Goal: Transaction & Acquisition: Purchase product/service

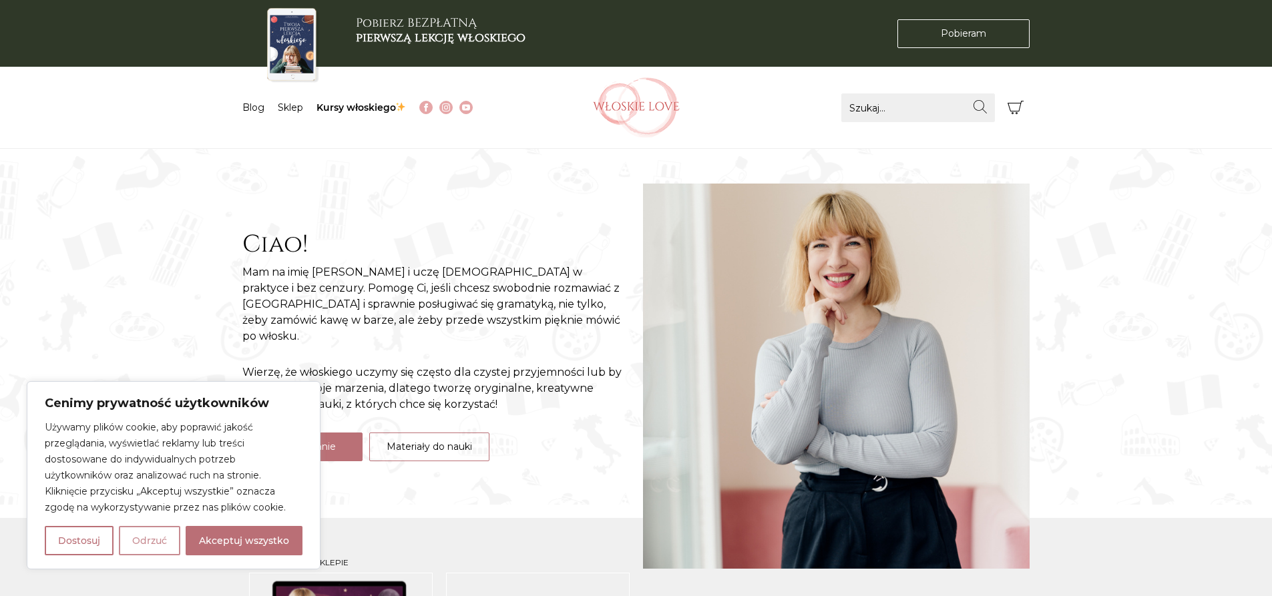
click at [150, 549] on button "Odrzuć" at bounding box center [149, 540] width 61 height 29
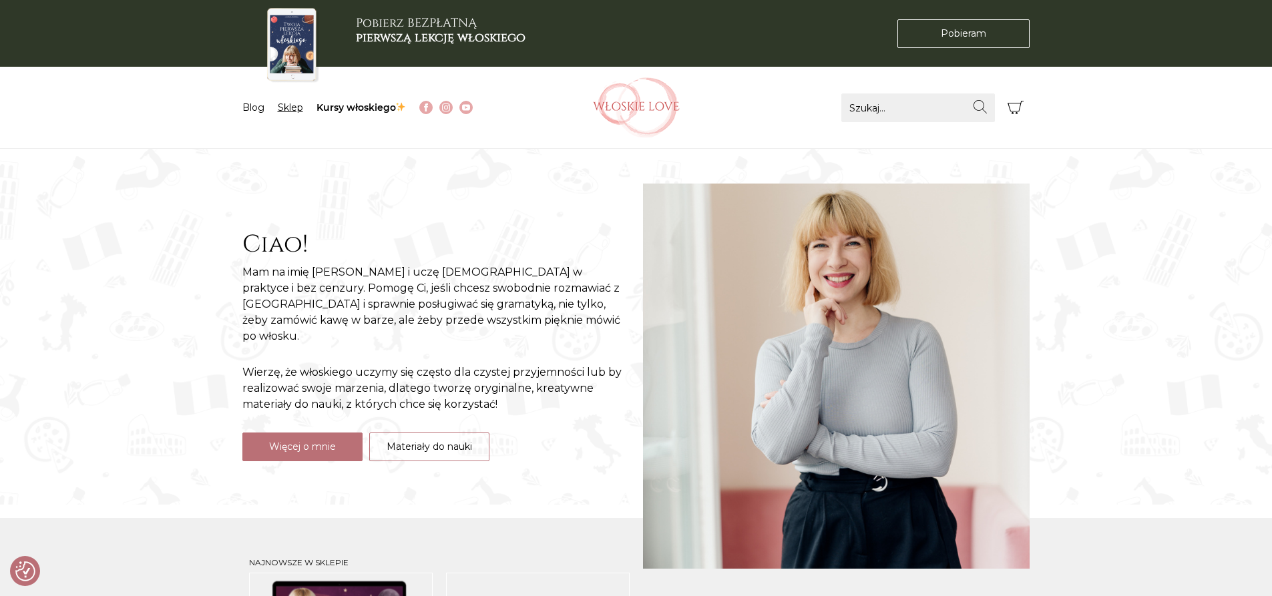
click at [292, 107] on link "Sklep" at bounding box center [290, 108] width 25 height 12
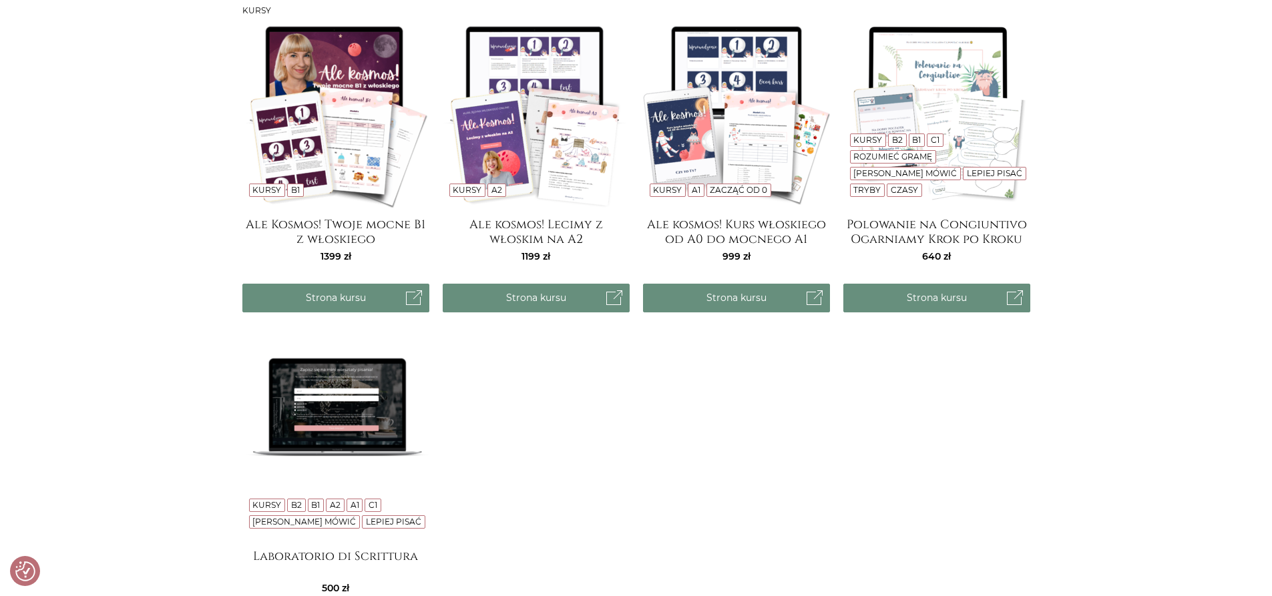
scroll to position [1087, 0]
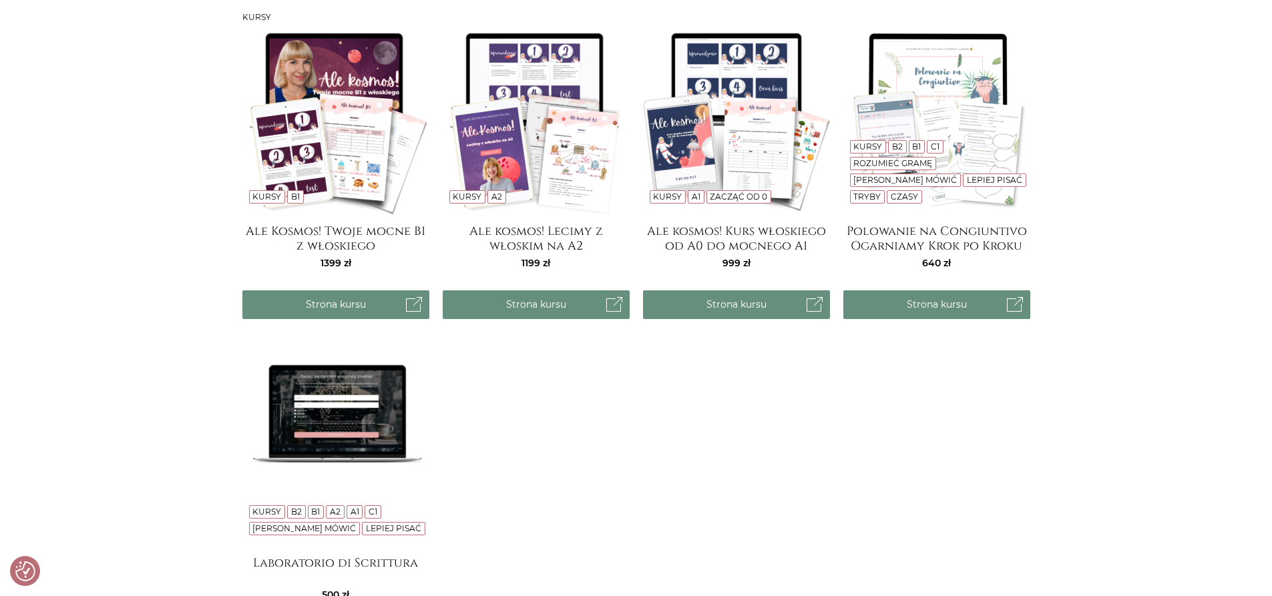
click at [369, 108] on img at bounding box center [335, 120] width 187 height 187
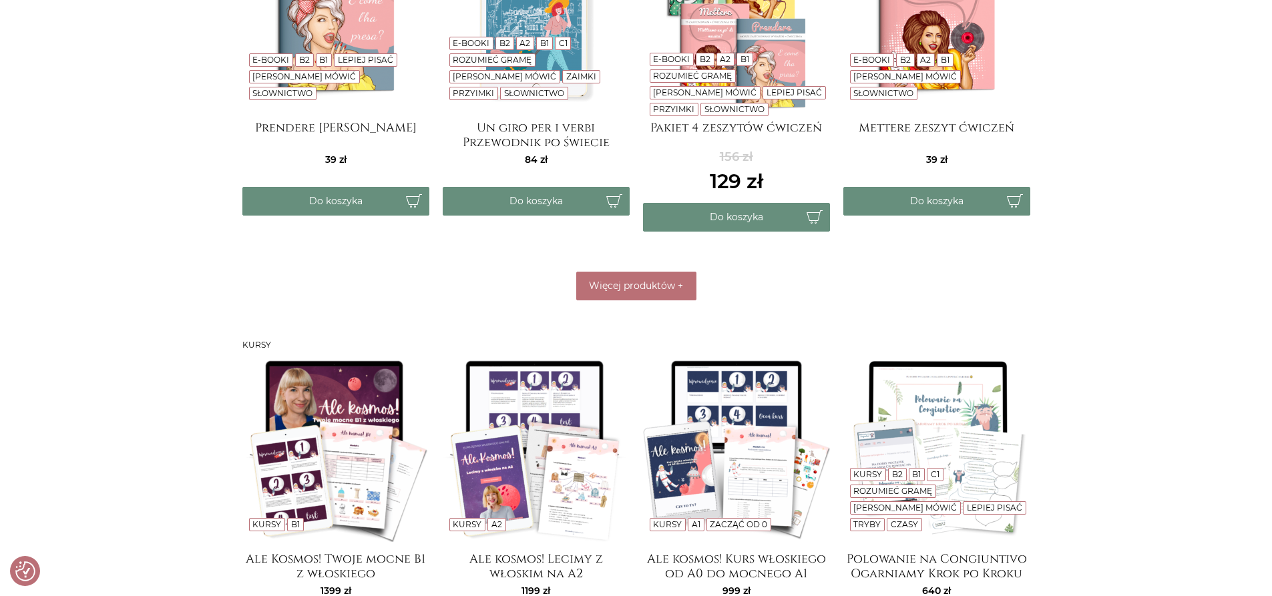
scroll to position [748, 0]
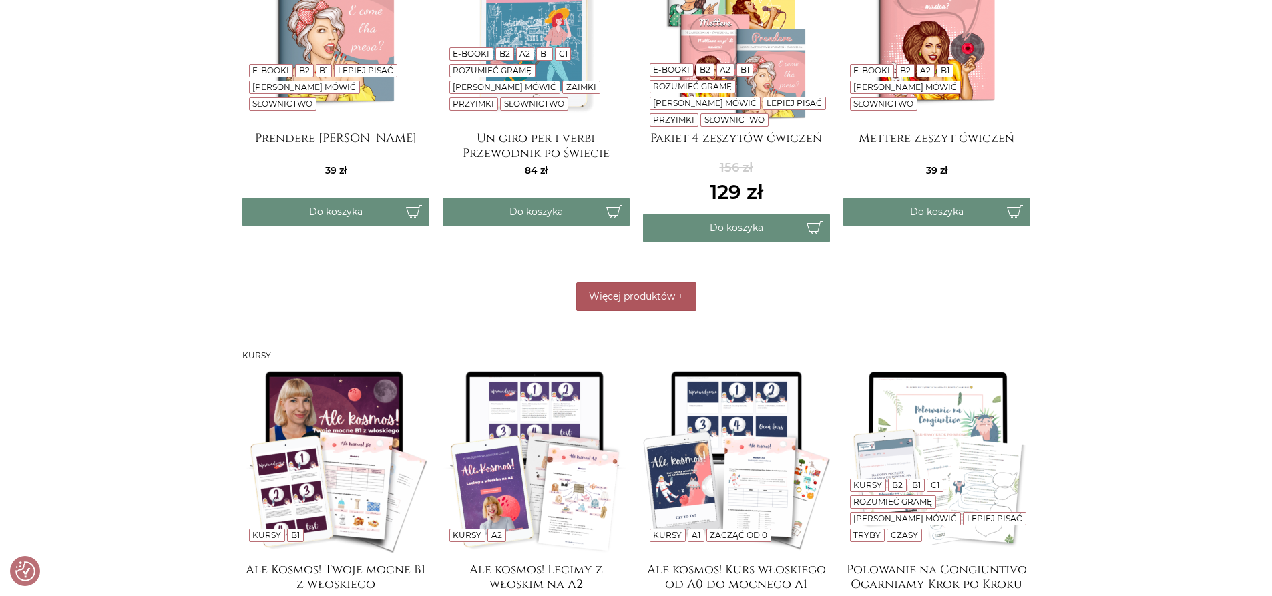
click at [660, 295] on span "Więcej produktów" at bounding box center [632, 297] width 86 height 12
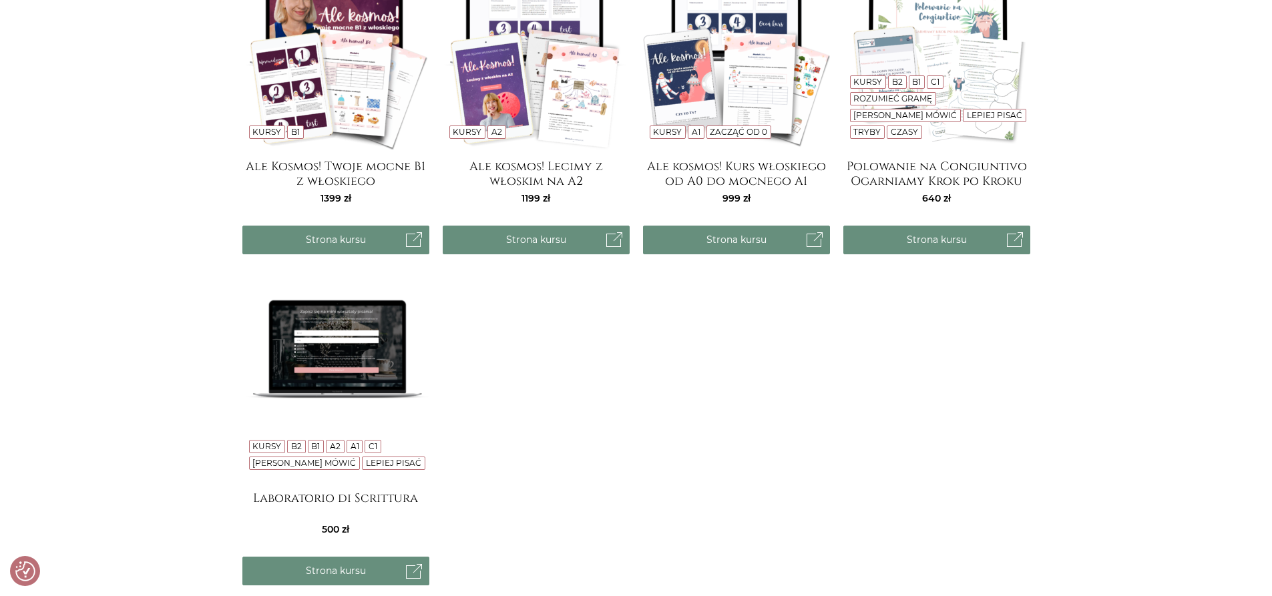
scroll to position [337, 0]
